Goal: Task Accomplishment & Management: Manage account settings

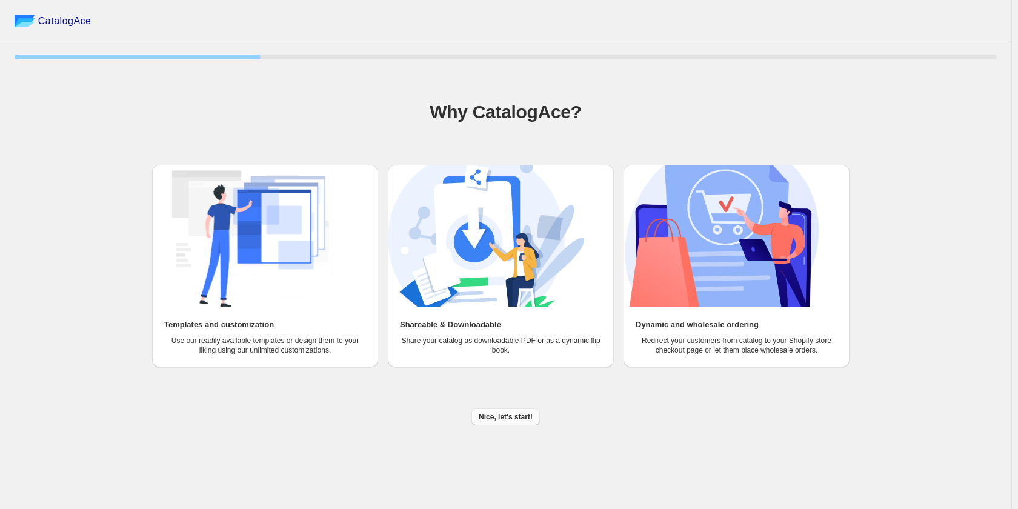
click at [526, 414] on span "Nice, let's start!" at bounding box center [506, 417] width 54 height 10
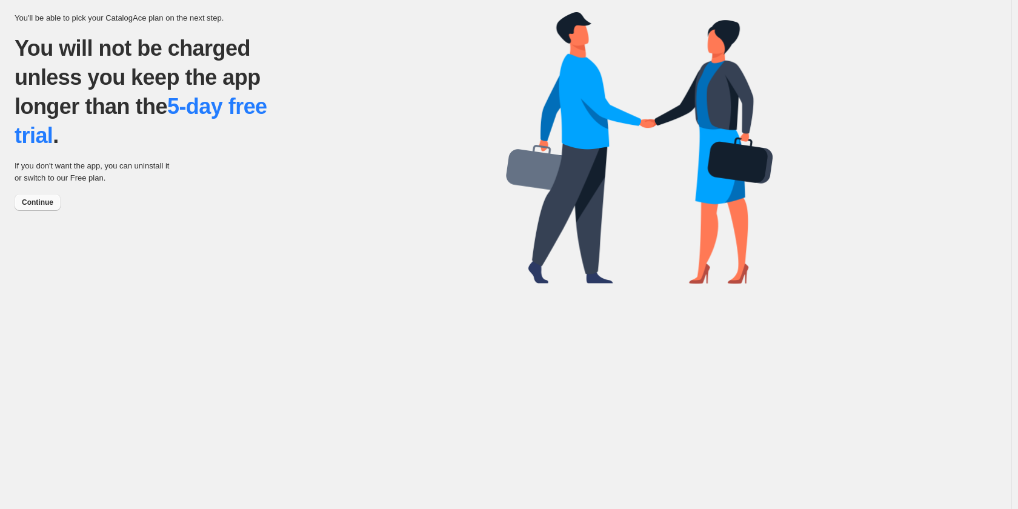
click at [41, 204] on span "Continue" at bounding box center [37, 202] width 31 height 10
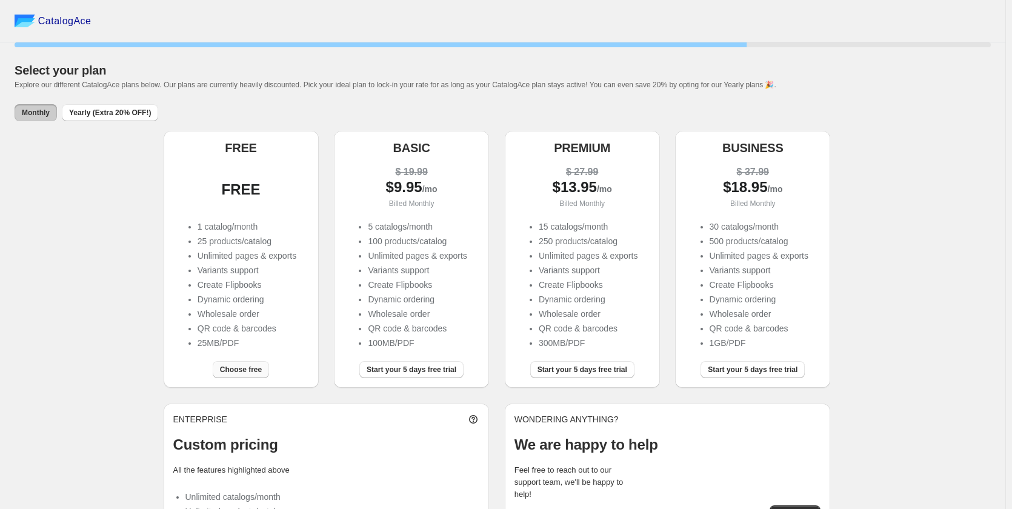
click at [246, 368] on span "Choose free" at bounding box center [241, 370] width 42 height 10
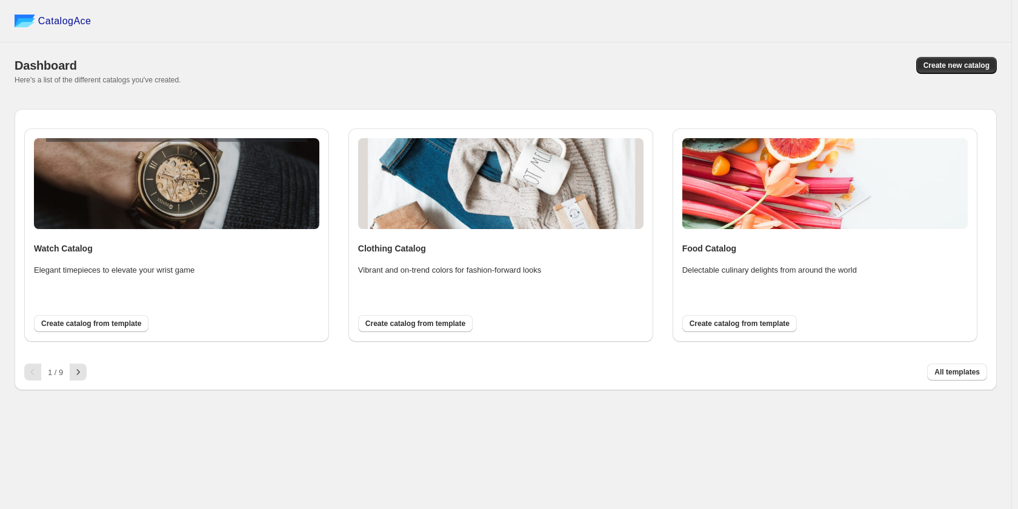
click at [189, 284] on div "Watch Catalog Elegant timepieces to elevate your wrist game Create catalog from…" at bounding box center [176, 235] width 285 height 194
click at [76, 371] on icon "button" at bounding box center [78, 372] width 12 height 12
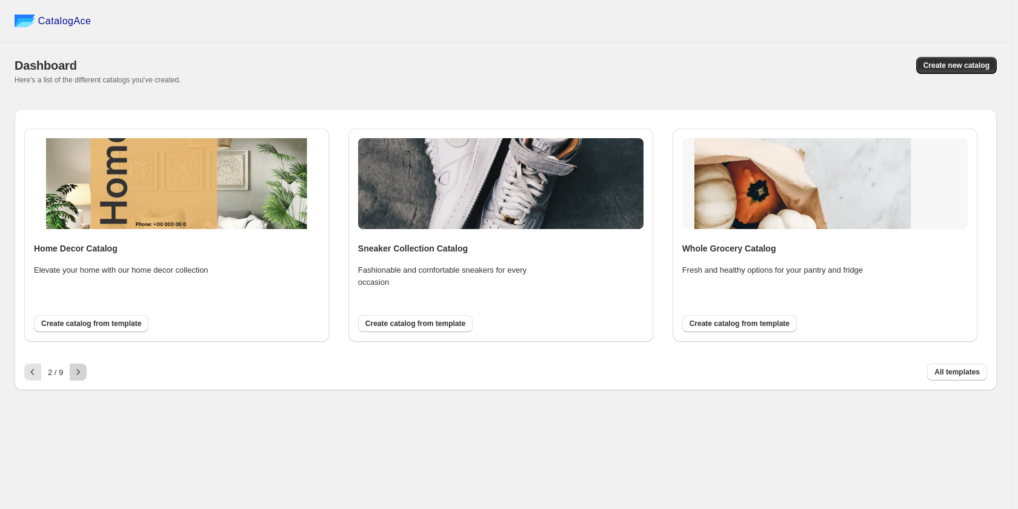
click at [76, 371] on icon "button" at bounding box center [78, 372] width 12 height 12
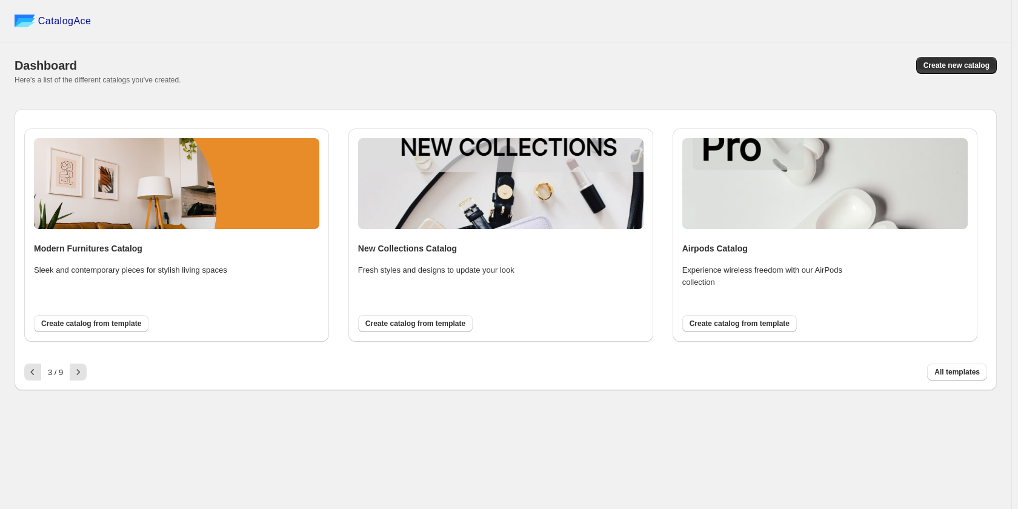
click at [940, 79] on div "Here's a list of the different catalogs you've created." at bounding box center [506, 80] width 982 height 10
click at [950, 67] on span "Create new catalog" at bounding box center [956, 66] width 66 height 10
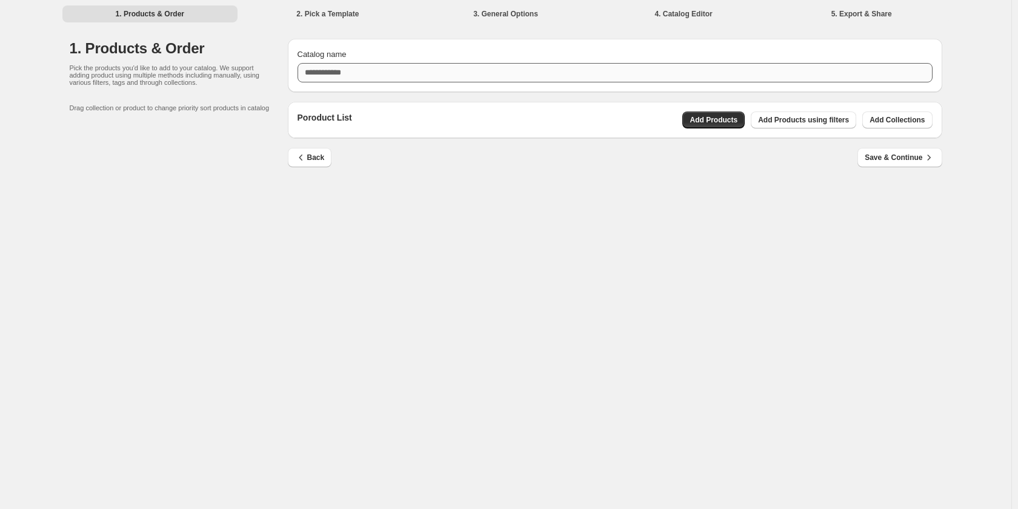
drag, startPoint x: 407, startPoint y: 55, endPoint x: 403, endPoint y: 64, distance: 10.0
click at [406, 57] on div "Catalog name" at bounding box center [614, 54] width 635 height 12
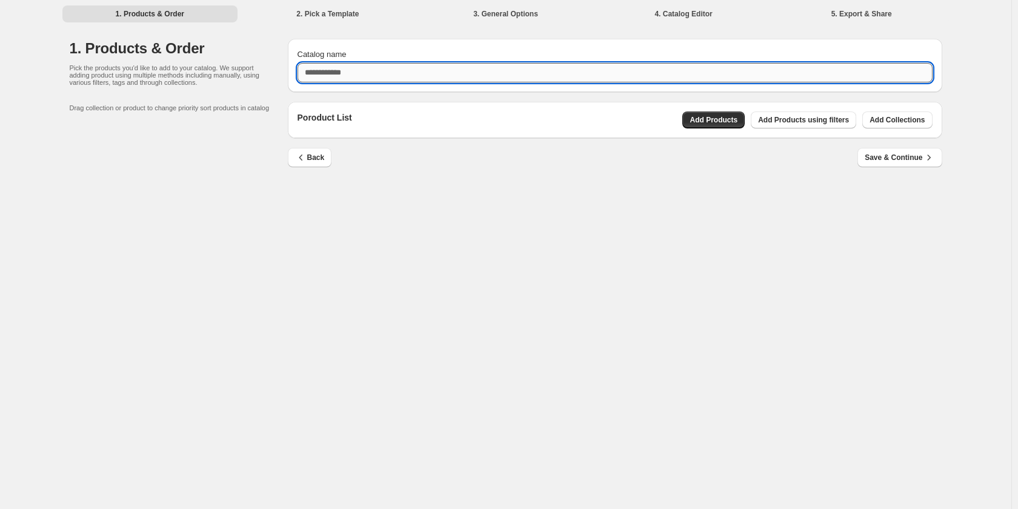
click at [393, 78] on input "Catalog name" at bounding box center [614, 72] width 635 height 19
click at [721, 119] on div "Poroduct List Add Products Add Products using filters Add Collections" at bounding box center [615, 120] width 654 height 36
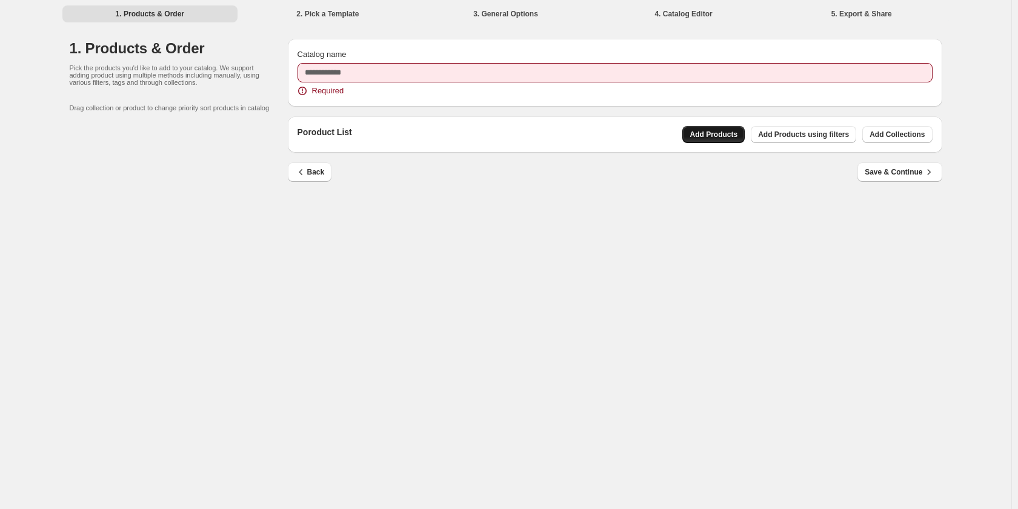
click at [720, 129] on button "Add Products" at bounding box center [713, 134] width 62 height 17
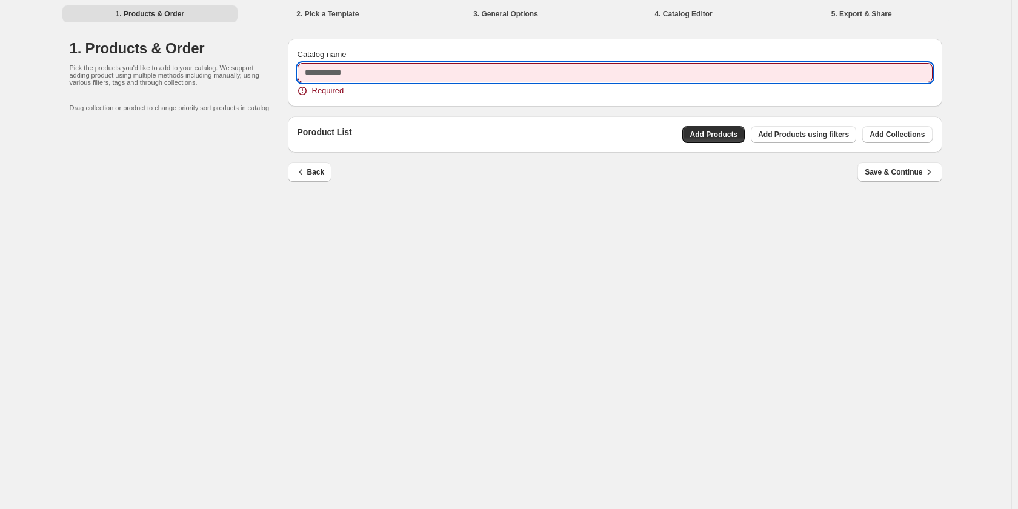
click at [411, 71] on input "Catalog name" at bounding box center [614, 72] width 635 height 19
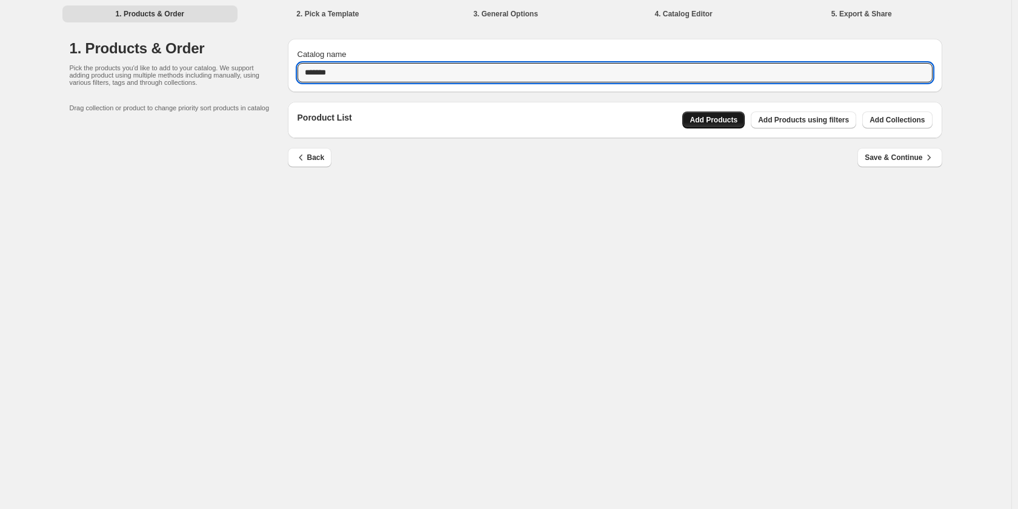
type input "*******"
click at [703, 119] on span "Add Products" at bounding box center [713, 120] width 48 height 10
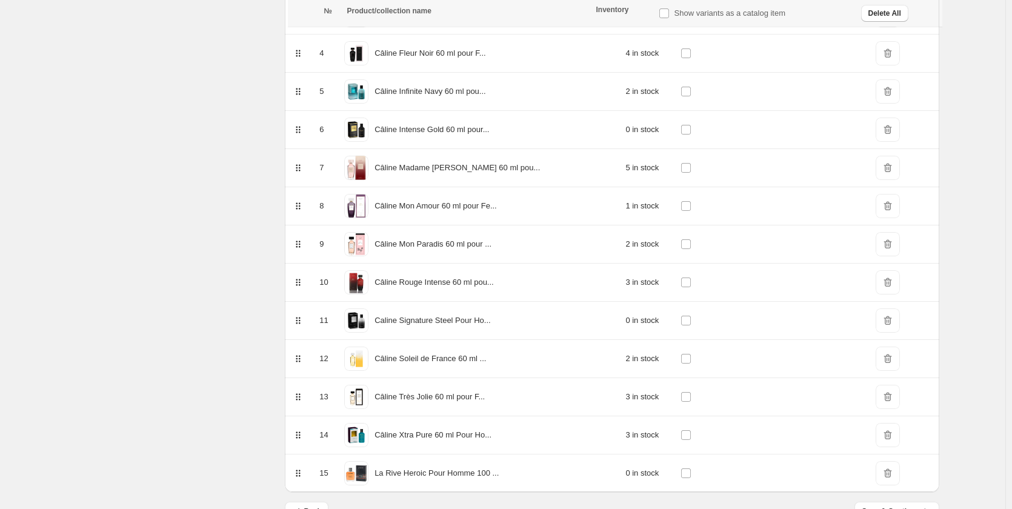
scroll to position [337, 0]
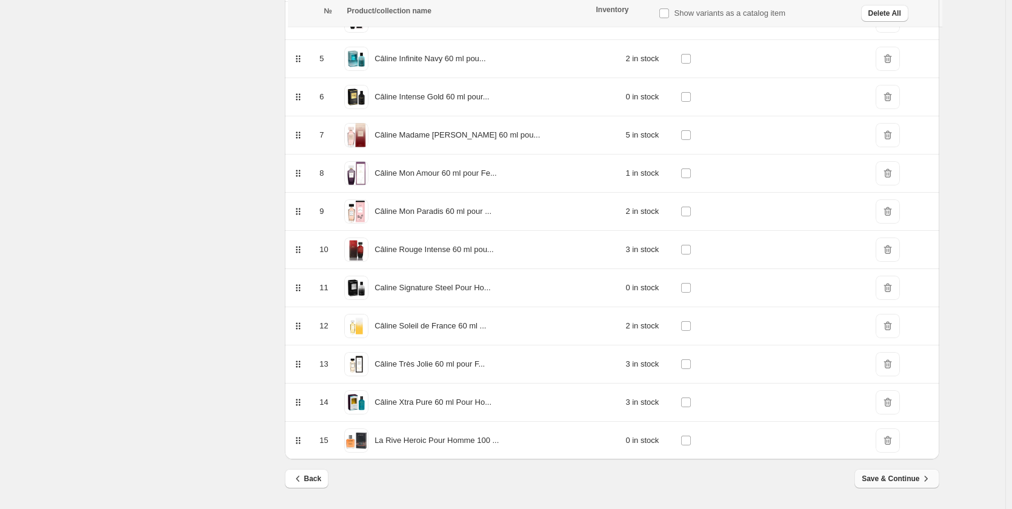
click at [914, 480] on span "Save & Continue" at bounding box center [896, 478] width 70 height 12
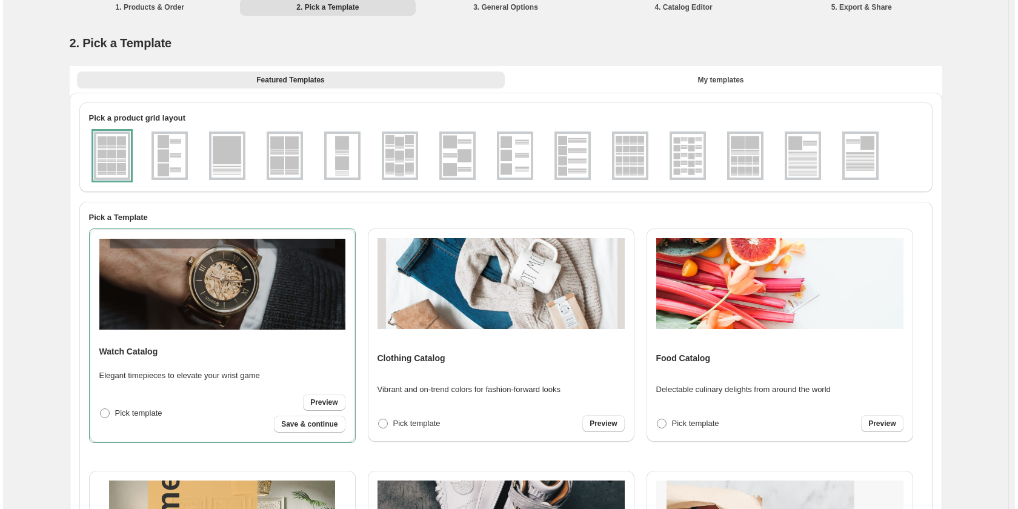
scroll to position [0, 0]
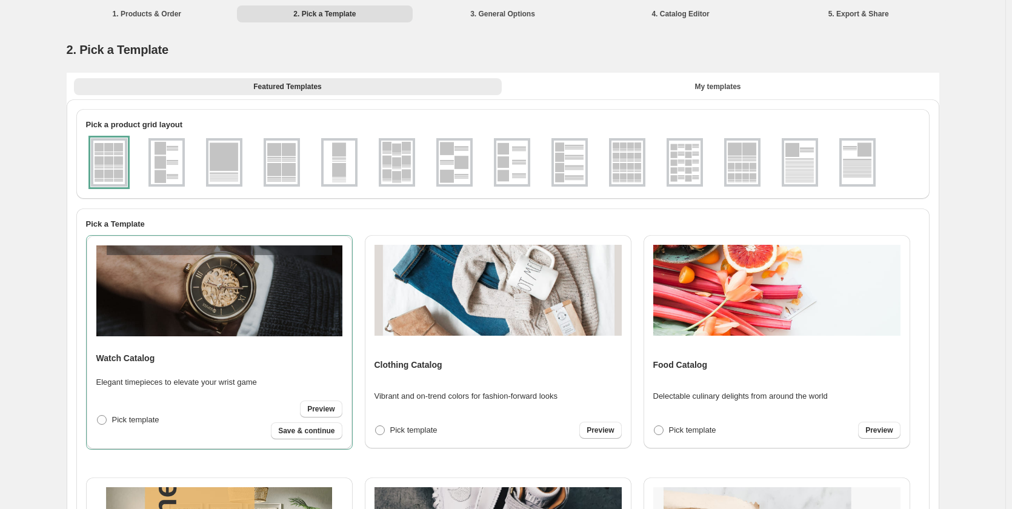
click at [122, 158] on div at bounding box center [109, 162] width 36 height 48
click at [317, 437] on button "Save & continue" at bounding box center [306, 430] width 71 height 17
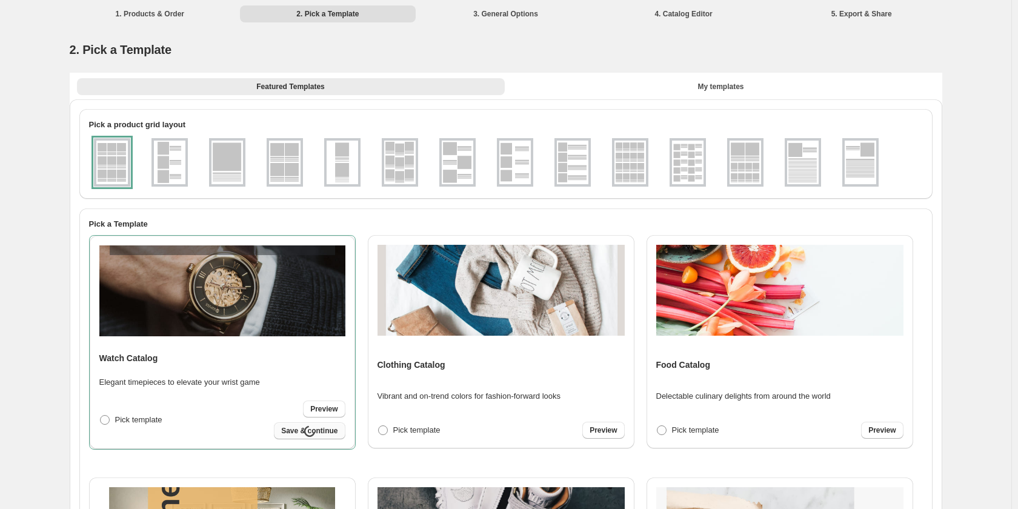
select select "**********"
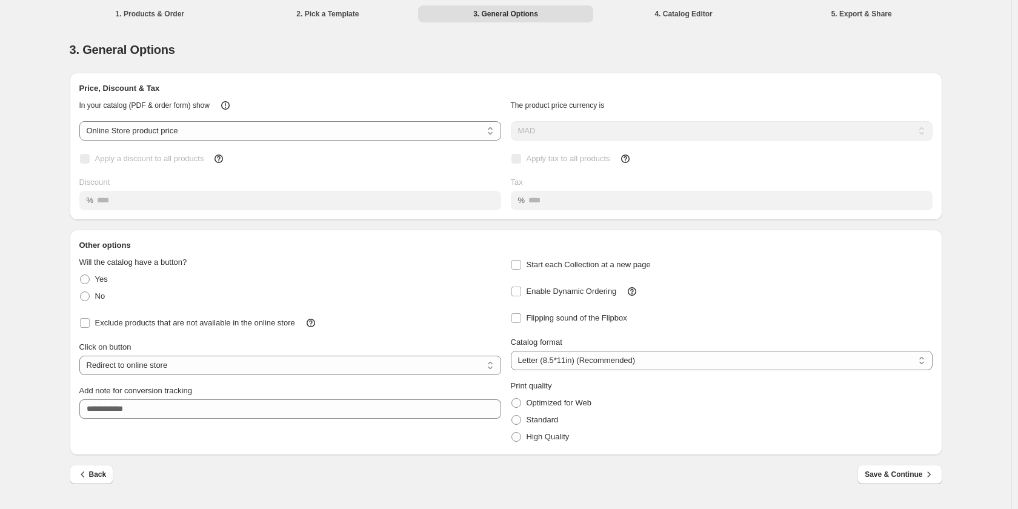
click at [137, 14] on li "1. Products & Order" at bounding box center [150, 13] width 176 height 17
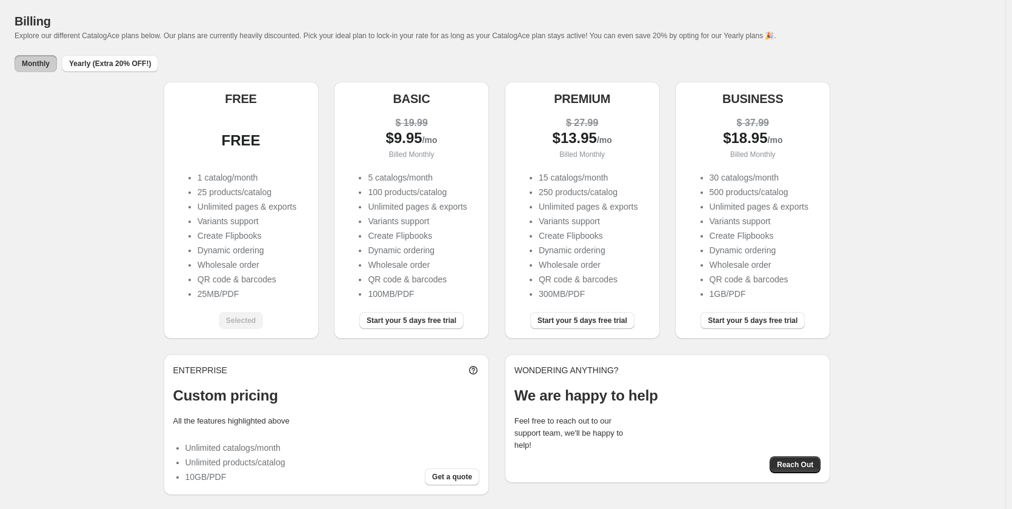
scroll to position [47, 0]
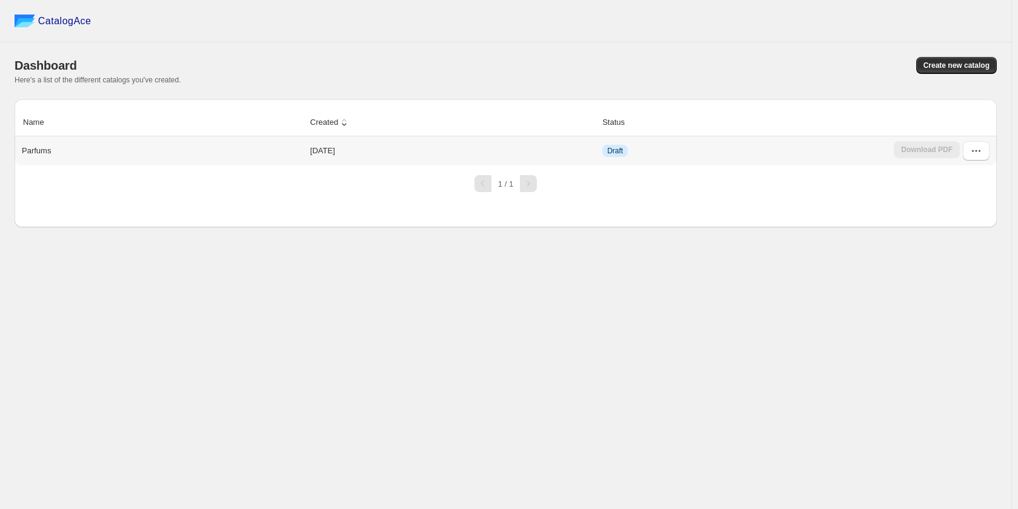
click at [632, 154] on td "Draft" at bounding box center [743, 150] width 291 height 29
click at [970, 156] on icon "button" at bounding box center [976, 151] width 12 height 12
click at [612, 142] on td "Draft" at bounding box center [743, 150] width 291 height 29
click at [40, 144] on div "Parfums" at bounding box center [160, 148] width 286 height 17
click at [40, 150] on p "Parfums" at bounding box center [36, 151] width 29 height 12
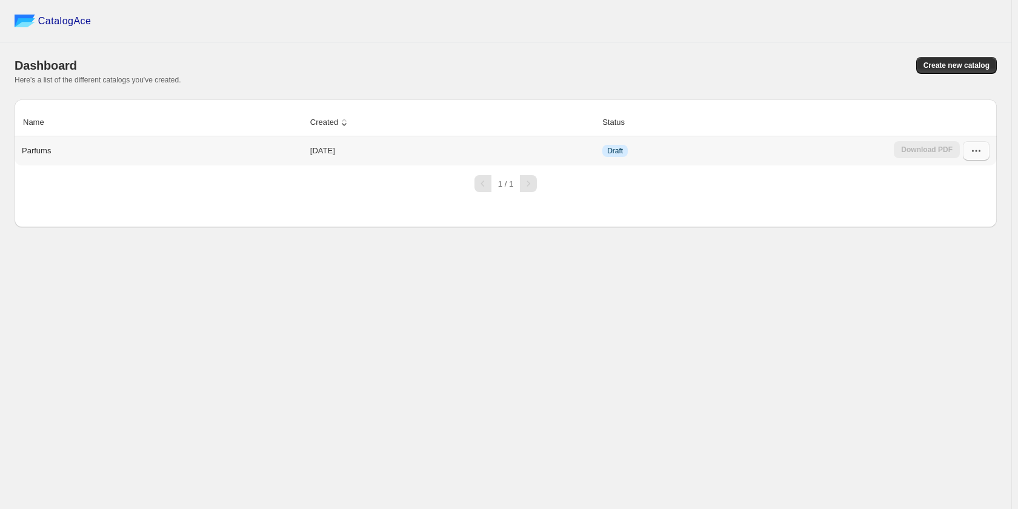
click at [978, 145] on button "button" at bounding box center [975, 150] width 27 height 19
click at [989, 156] on button "button" at bounding box center [975, 150] width 27 height 19
click at [973, 283] on span "Delete" at bounding box center [969, 281] width 62 height 12
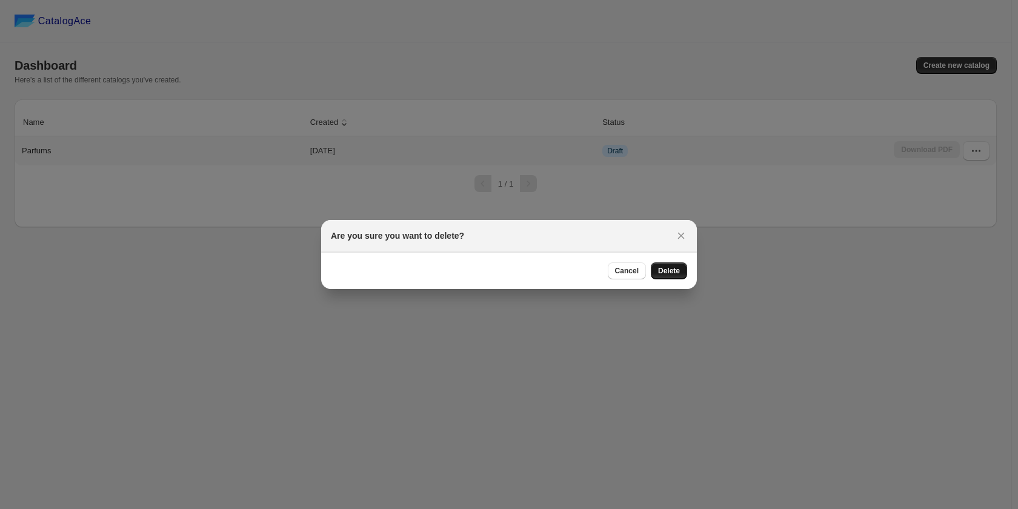
click at [671, 267] on span "Delete" at bounding box center [669, 271] width 22 height 10
